Goal: Task Accomplishment & Management: Use online tool/utility

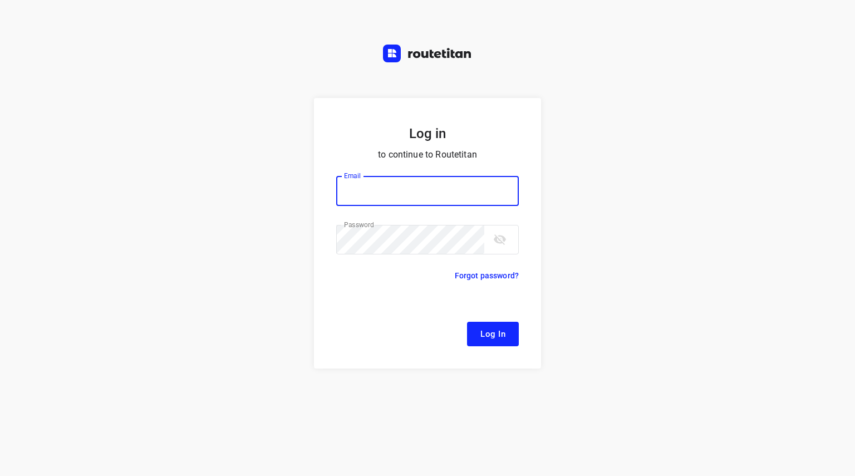
type input "[EMAIL_ADDRESS][DOMAIN_NAME]"
click at [505, 332] on button "Log In" at bounding box center [493, 334] width 52 height 24
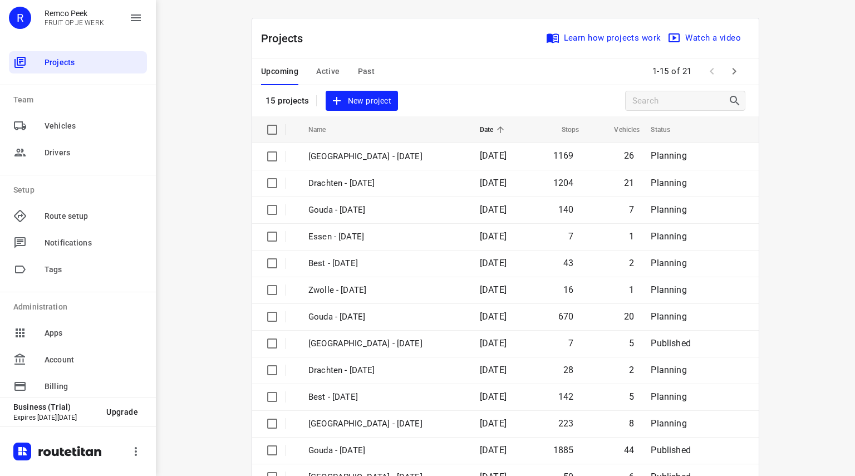
click at [323, 76] on span "Active" at bounding box center [327, 72] width 23 height 14
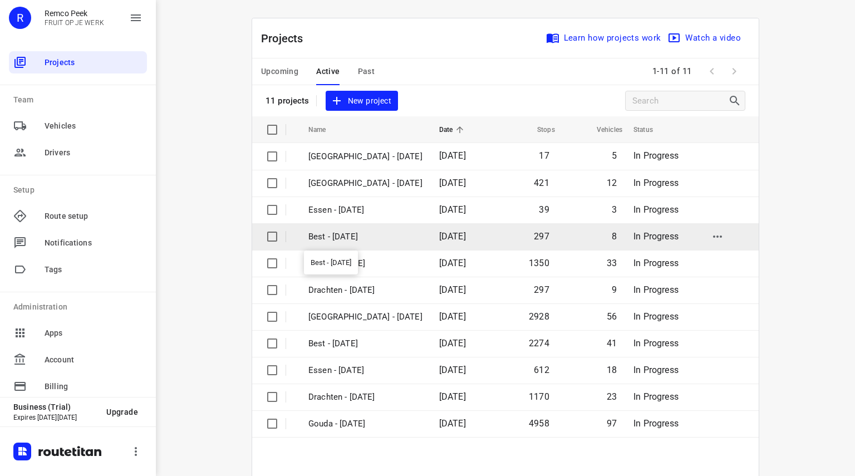
click at [344, 239] on p "Best - [DATE]" at bounding box center [365, 236] width 114 height 13
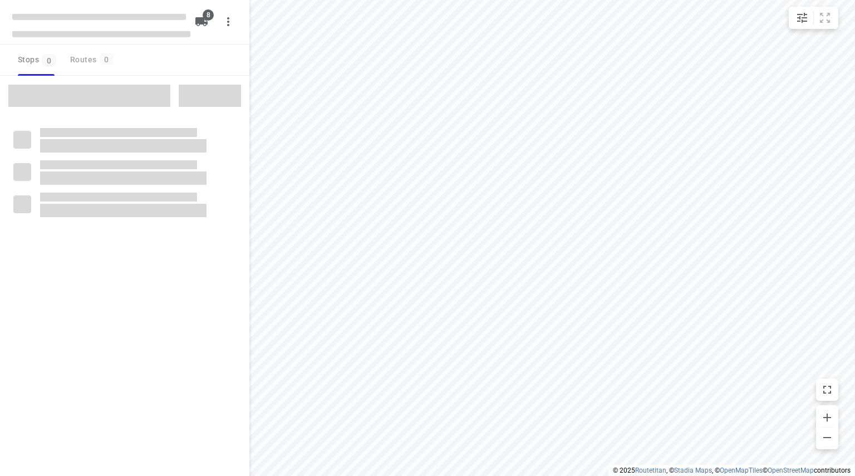
checkbox input "true"
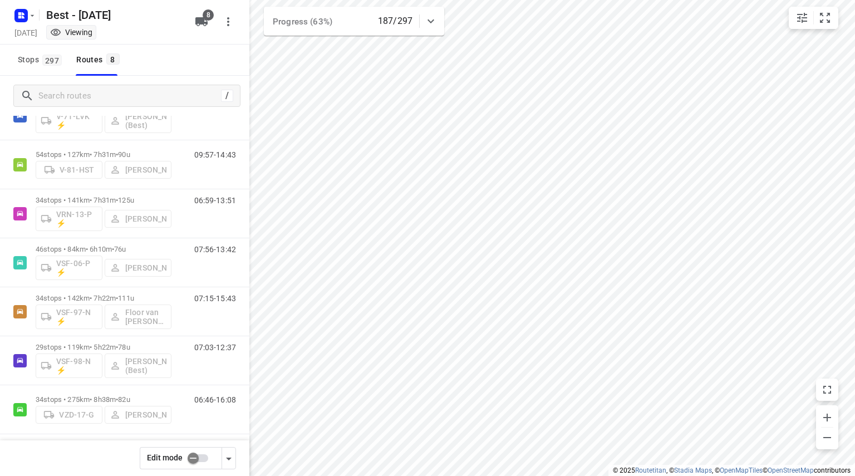
scroll to position [103, 0]
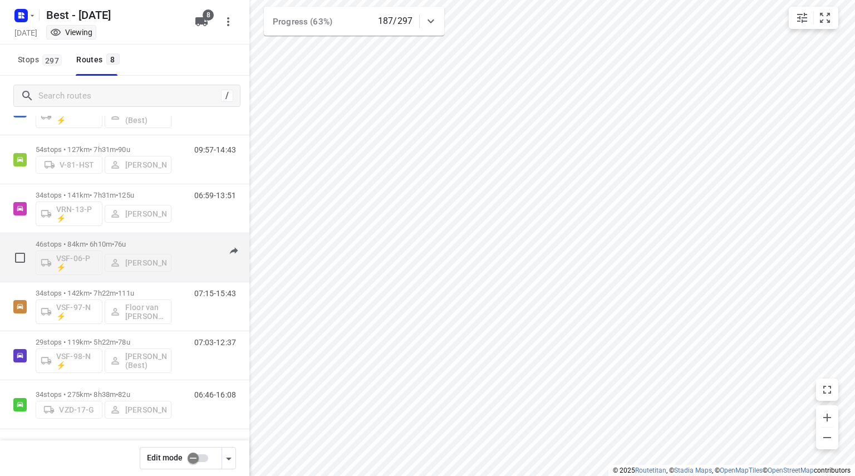
click at [149, 238] on div "46 stops • 84km • 6h10m • 76u VSF-06-P ⚡ [PERSON_NAME]" at bounding box center [104, 257] width 136 height 46
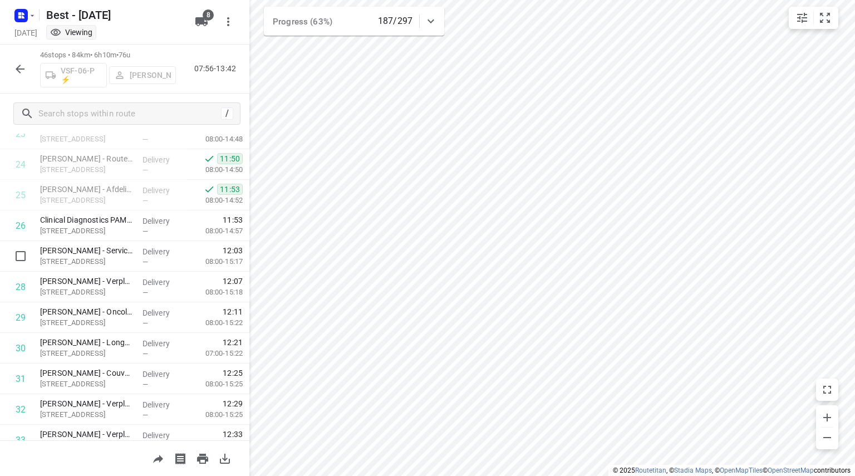
scroll to position [654, 0]
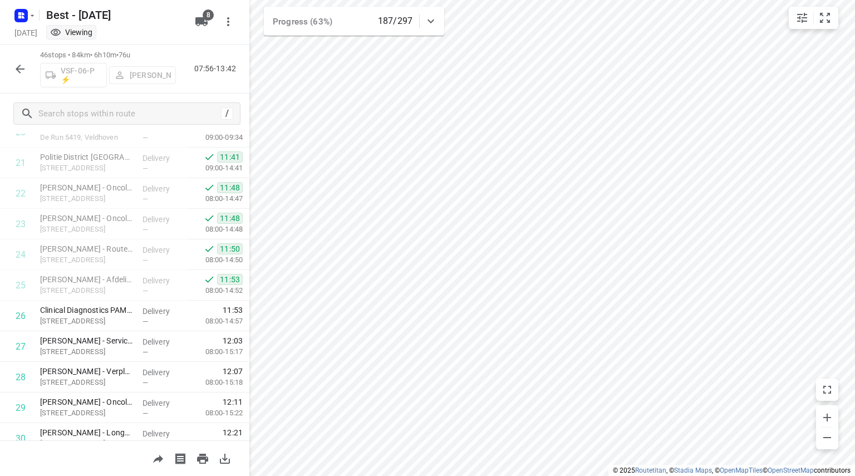
click at [18, 63] on icon "button" at bounding box center [19, 68] width 13 height 13
